Goal: Information Seeking & Learning: Check status

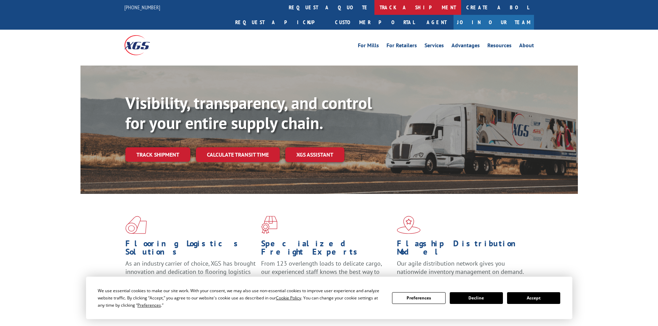
click at [374, 3] on link "track a shipment" at bounding box center [417, 7] width 87 height 15
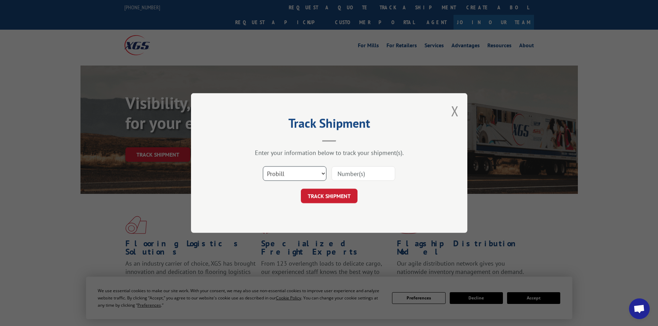
click at [304, 175] on select "Select category... Probill BOL PO" at bounding box center [295, 174] width 64 height 15
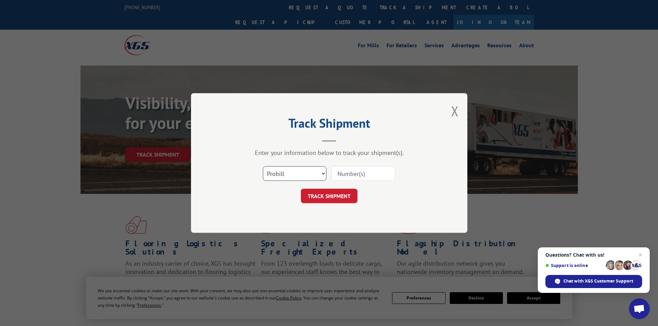
select select "bol"
click at [263, 167] on select "Select category... Probill BOL PO" at bounding box center [295, 174] width 64 height 15
click at [357, 174] on input at bounding box center [364, 174] width 64 height 15
paste input "17228296"
type input "17228296"
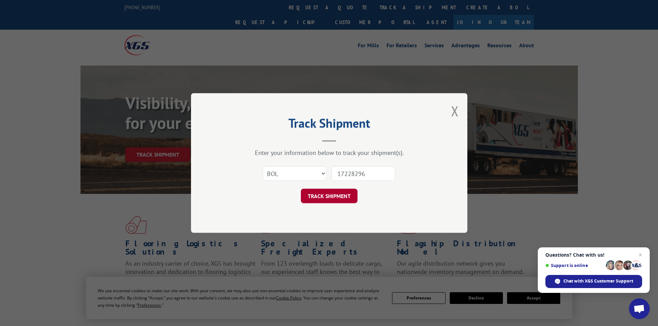
click at [332, 199] on button "TRACK SHIPMENT" at bounding box center [329, 196] width 57 height 15
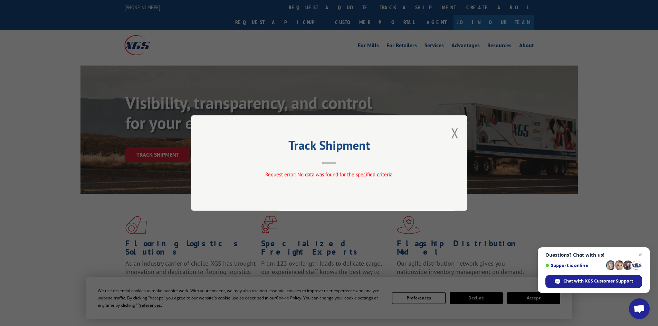
click at [640, 253] on span "Open chat" at bounding box center [640, 255] width 9 height 9
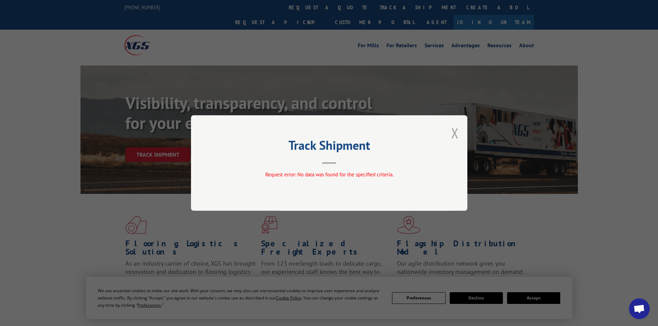
click at [455, 131] on button "Close modal" at bounding box center [455, 133] width 8 height 18
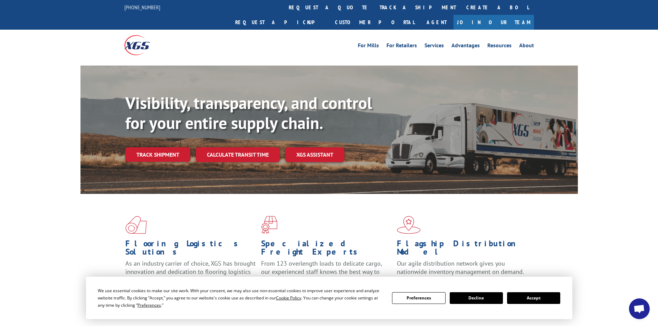
click at [538, 298] on button "Accept" at bounding box center [533, 299] width 53 height 12
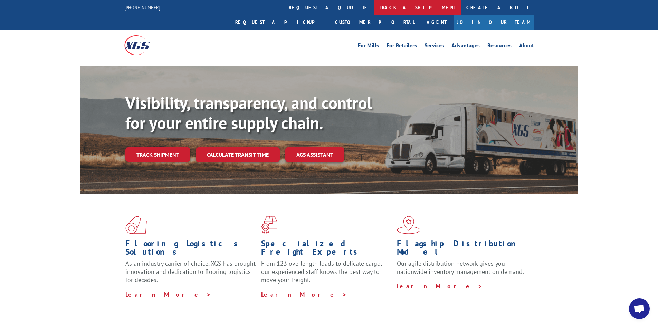
click at [374, 9] on link "track a shipment" at bounding box center [417, 7] width 87 height 15
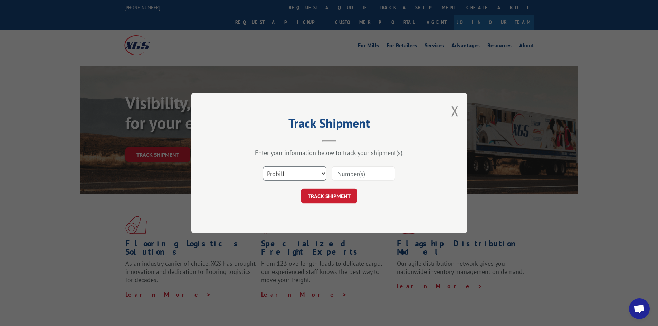
click at [297, 171] on select "Select category... Probill BOL PO" at bounding box center [295, 174] width 64 height 15
select select "bol"
click at [263, 167] on select "Select category... Probill BOL PO" at bounding box center [295, 174] width 64 height 15
click at [356, 175] on input at bounding box center [364, 174] width 64 height 15
paste input "17228296"
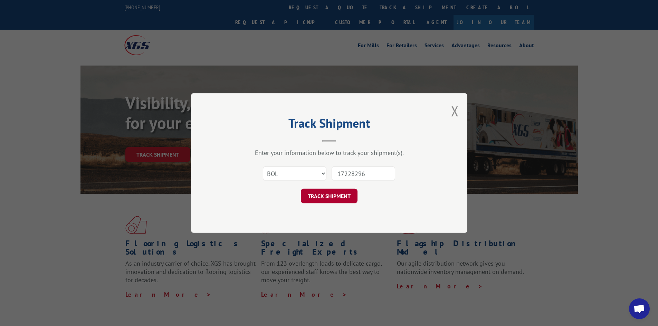
type input "17228296"
click at [327, 196] on button "TRACK SHIPMENT" at bounding box center [329, 196] width 57 height 15
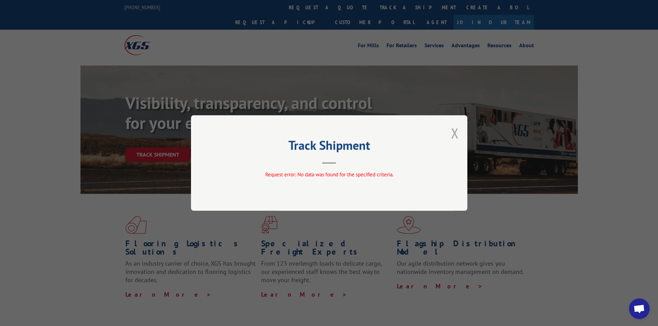
click at [454, 134] on button "Close modal" at bounding box center [455, 133] width 8 height 18
